Goal: Find specific page/section: Find specific page/section

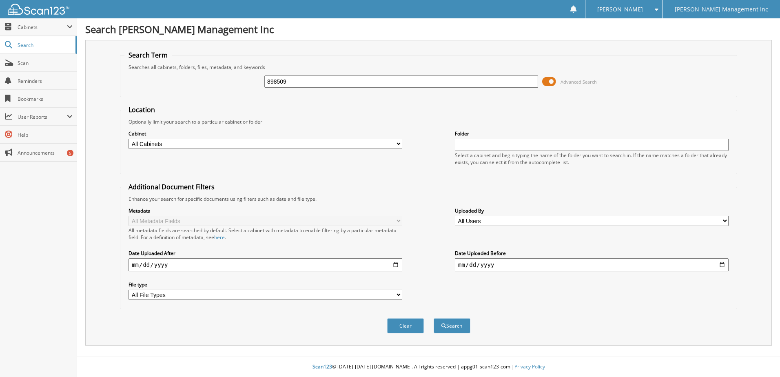
type input "898509"
click at [433, 318] on button "Search" at bounding box center [451, 325] width 37 height 15
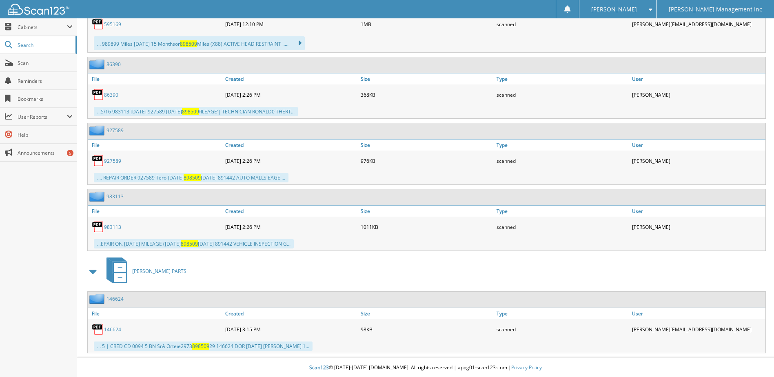
scroll to position [500, 0]
click at [111, 326] on link "146624" at bounding box center [112, 328] width 17 height 7
